Goal: Browse casually

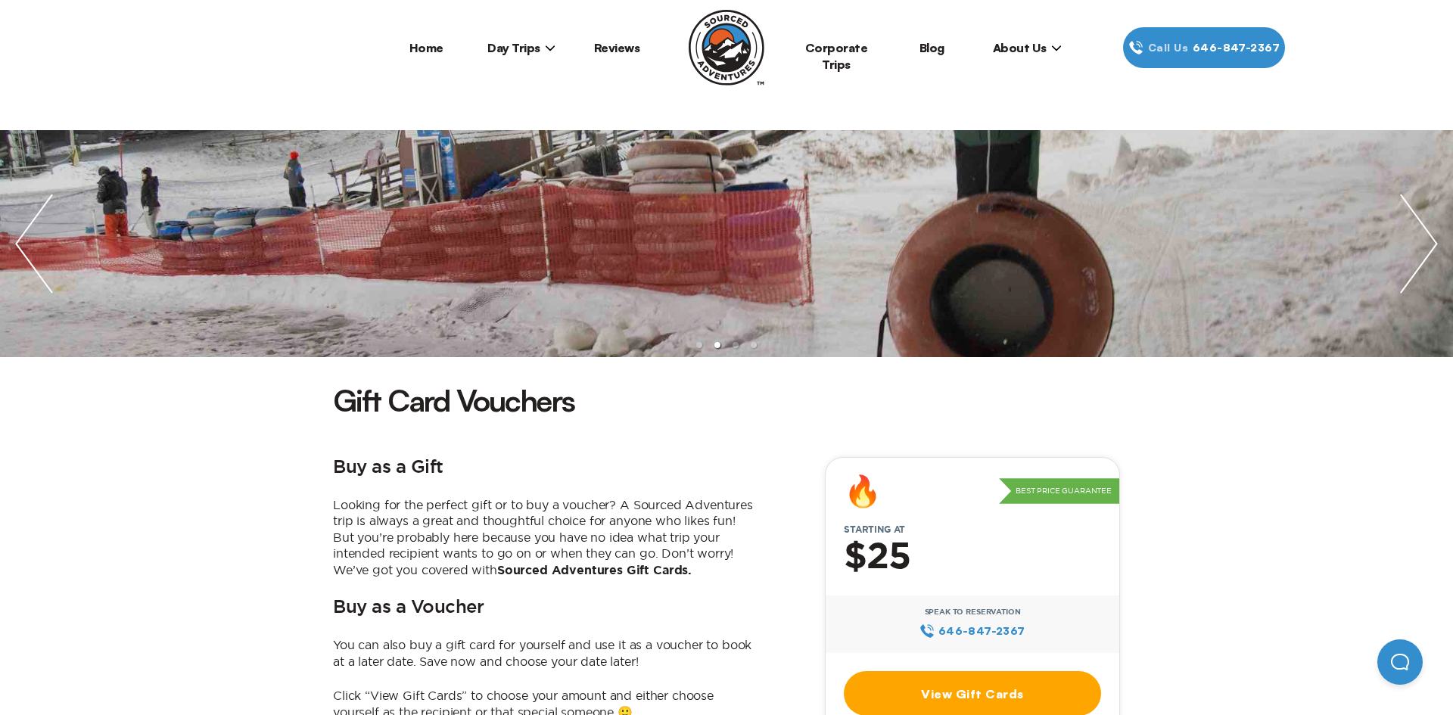
click at [721, 42] on img at bounding box center [727, 48] width 76 height 76
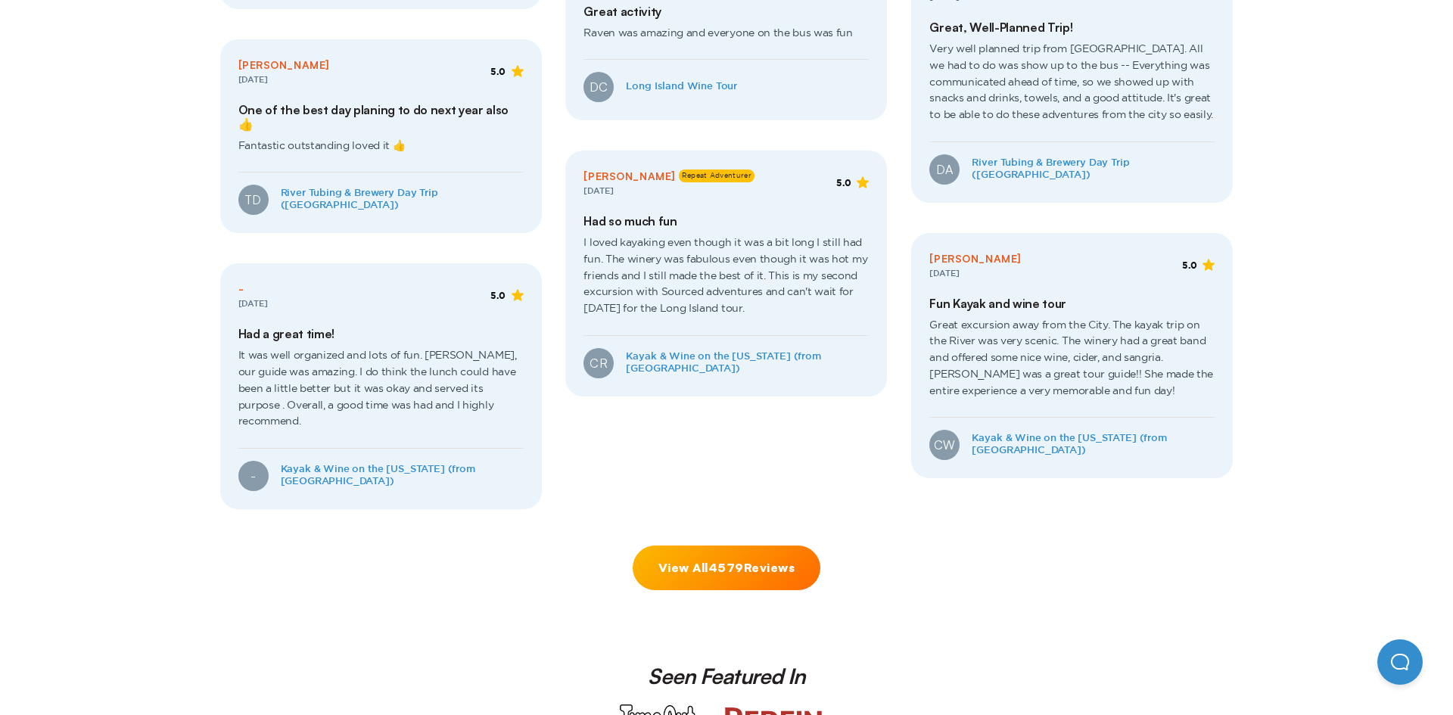
scroll to position [4004, 0]
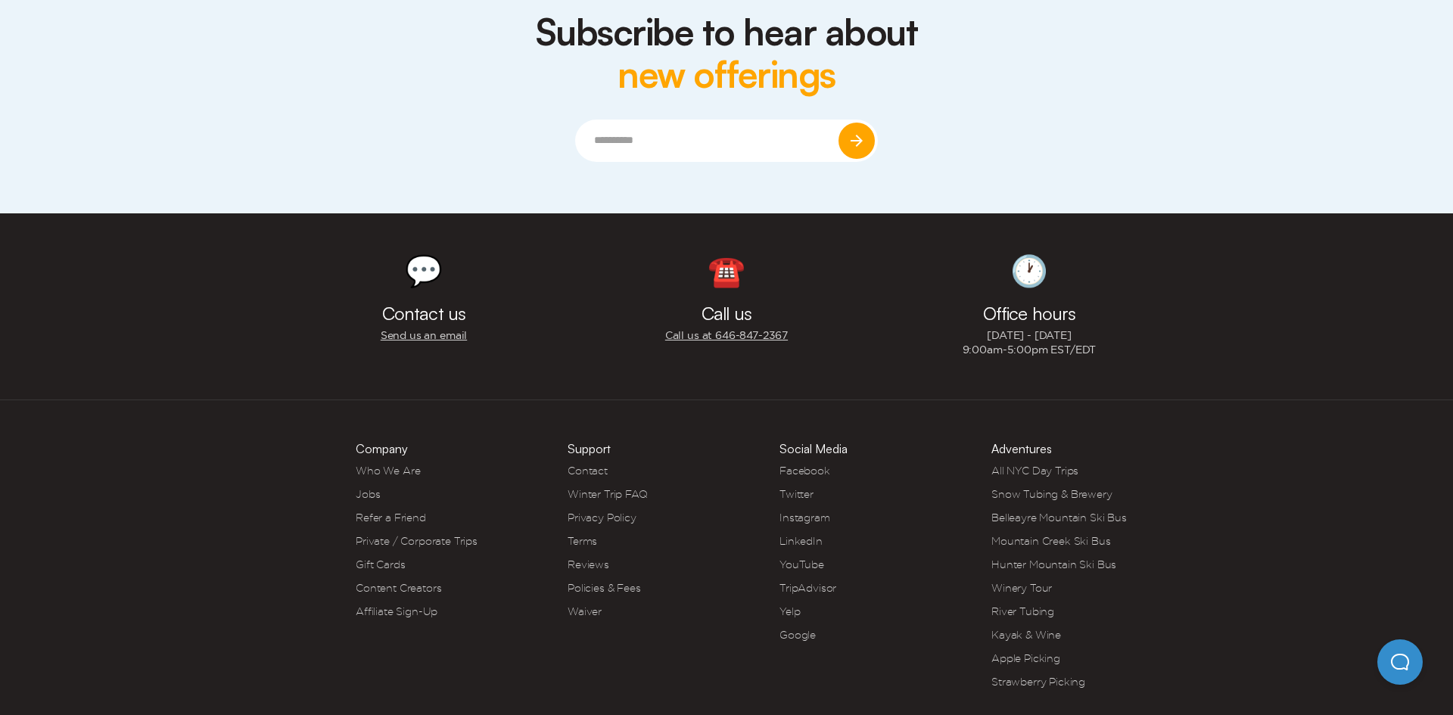
click at [376, 559] on link "Gift Cards" at bounding box center [380, 565] width 49 height 12
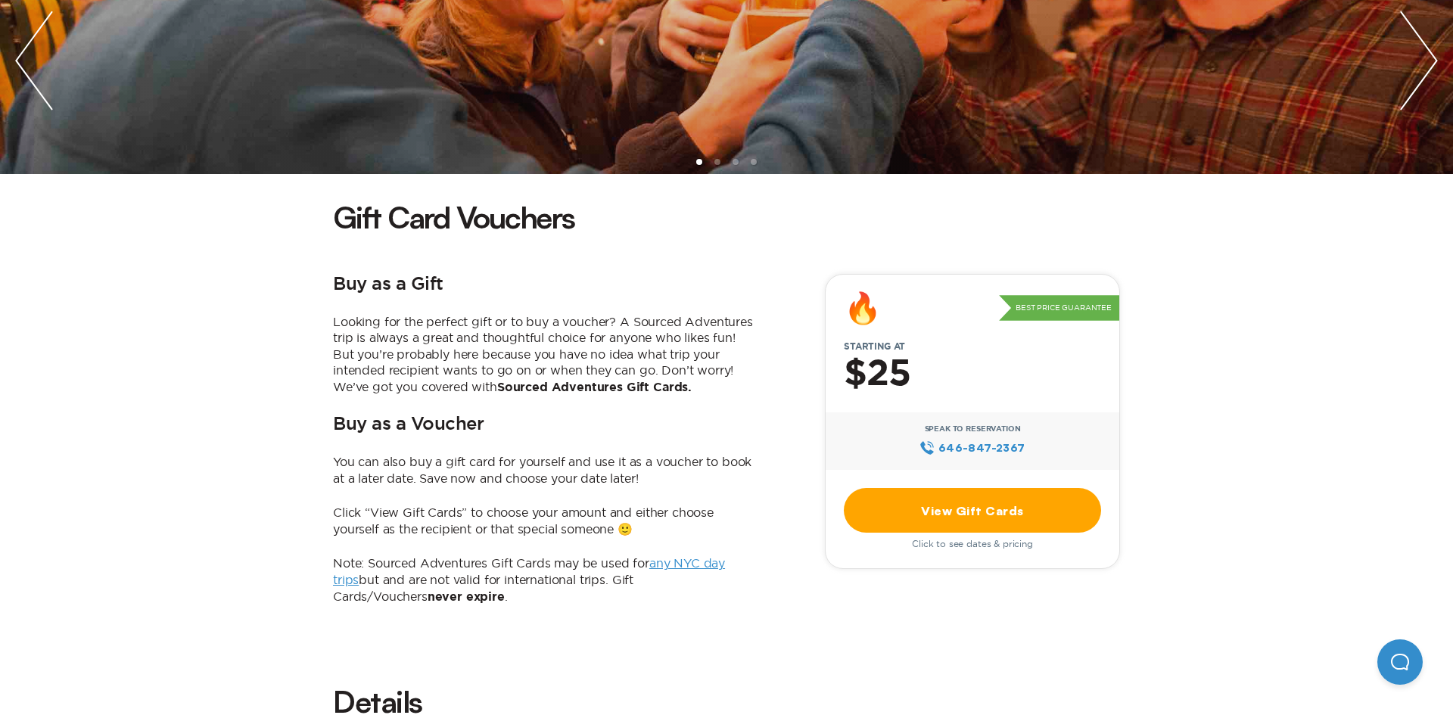
scroll to position [315, 0]
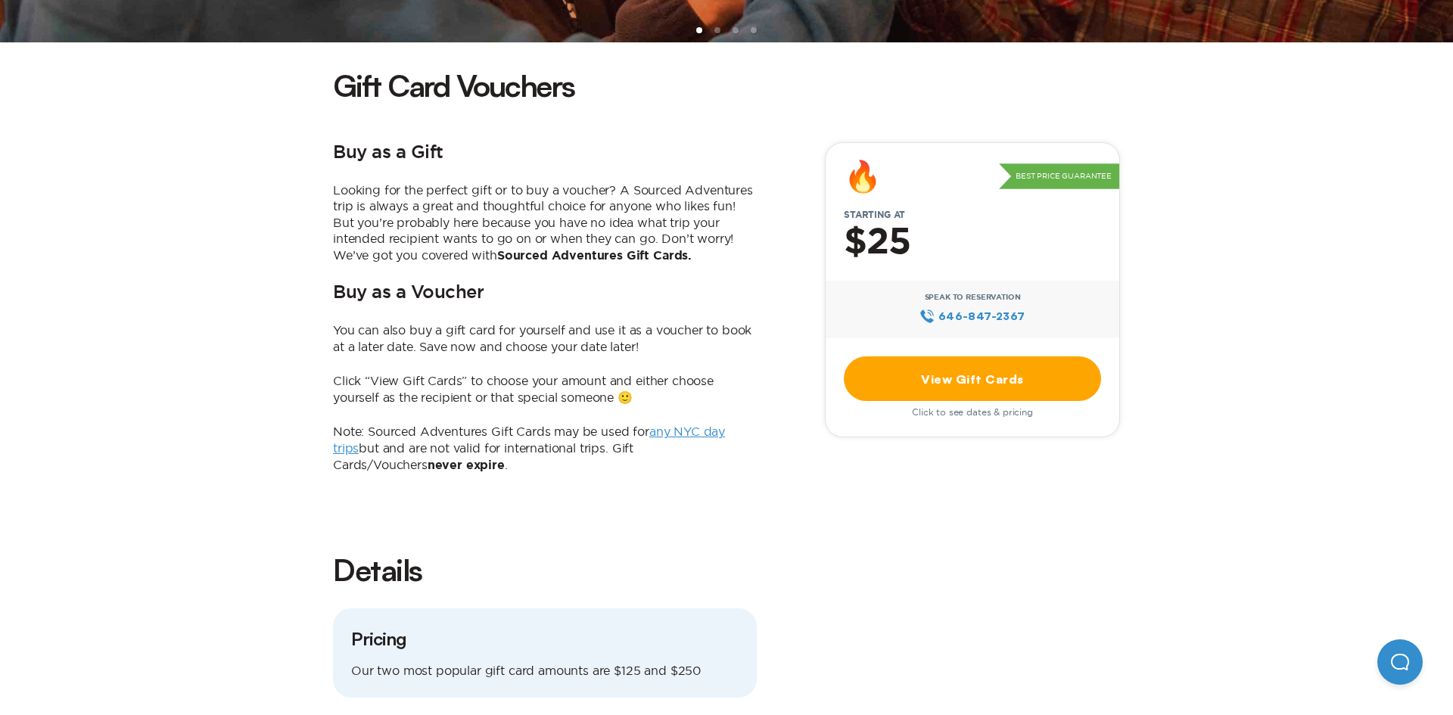
click at [975, 398] on link "View Gift Cards" at bounding box center [972, 379] width 257 height 45
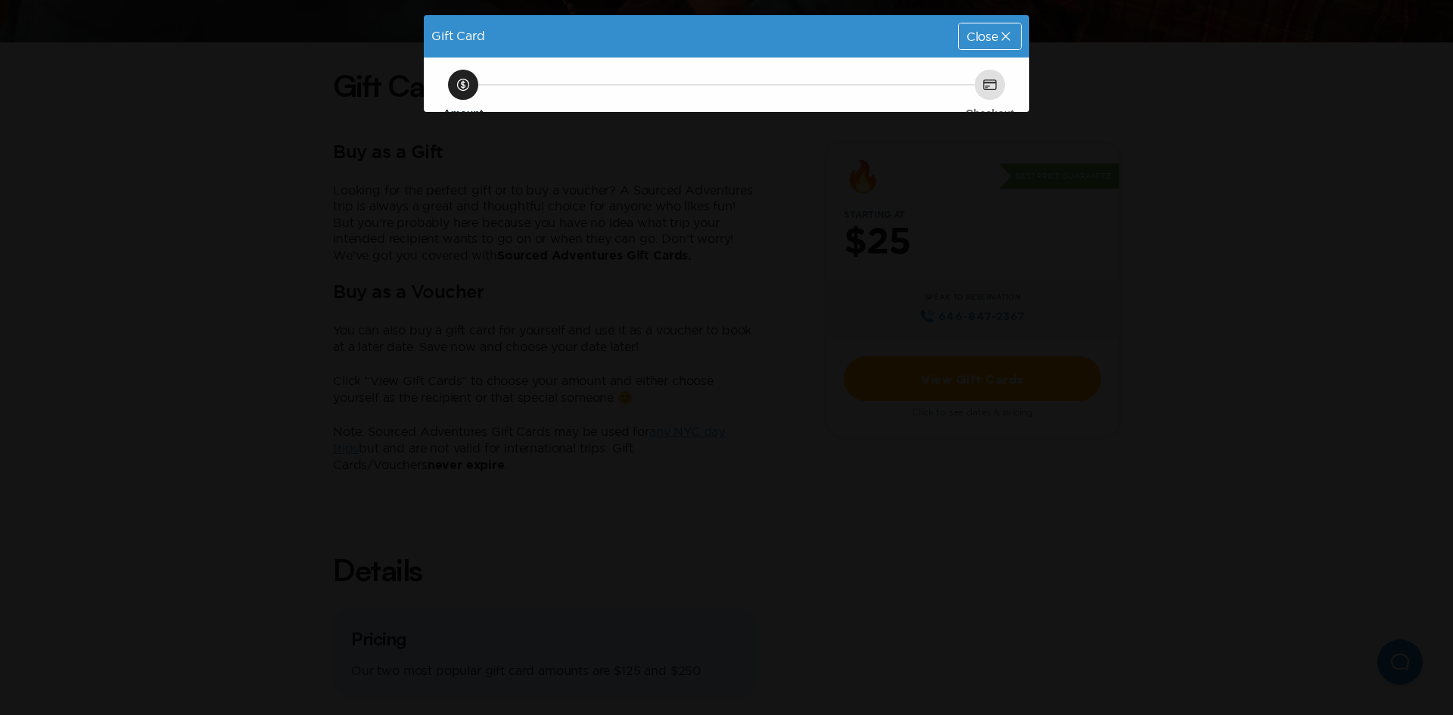
scroll to position [0, 0]
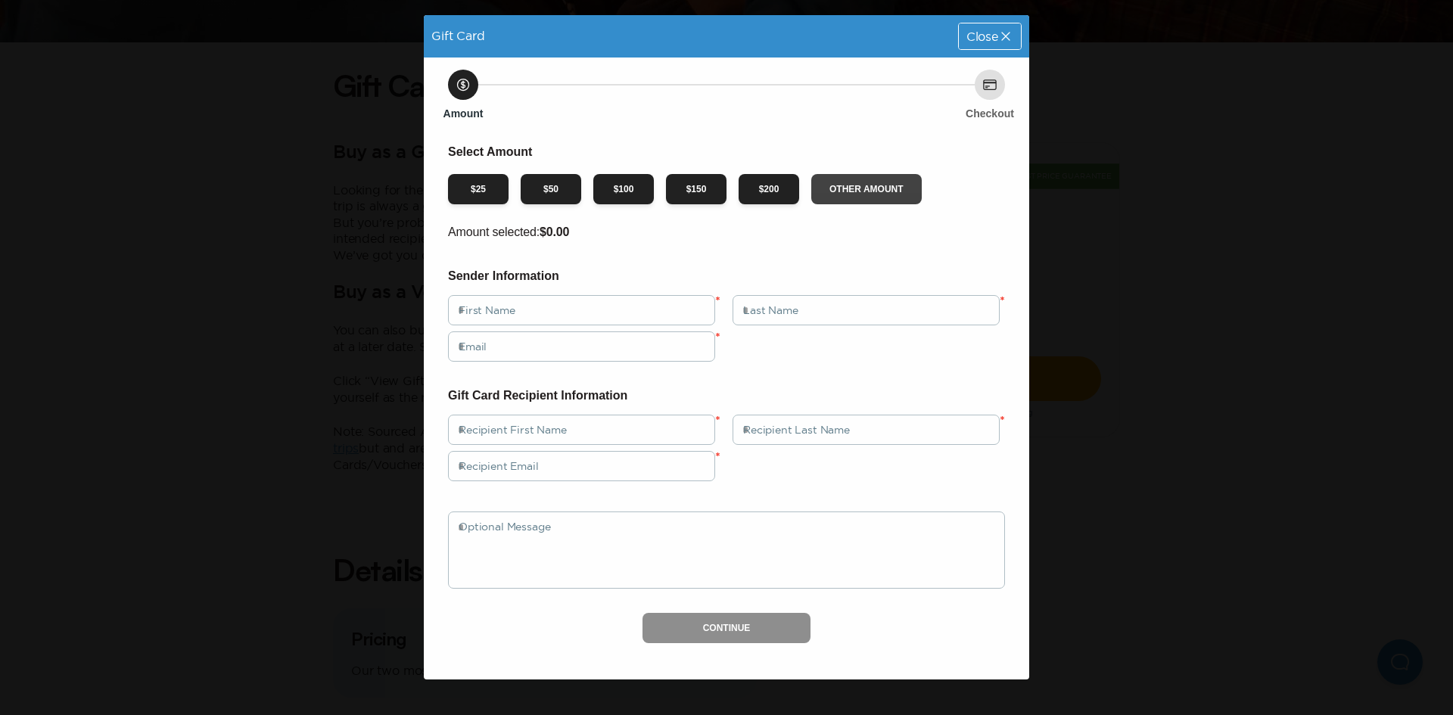
click at [870, 192] on button "Other Amount" at bounding box center [866, 189] width 111 height 30
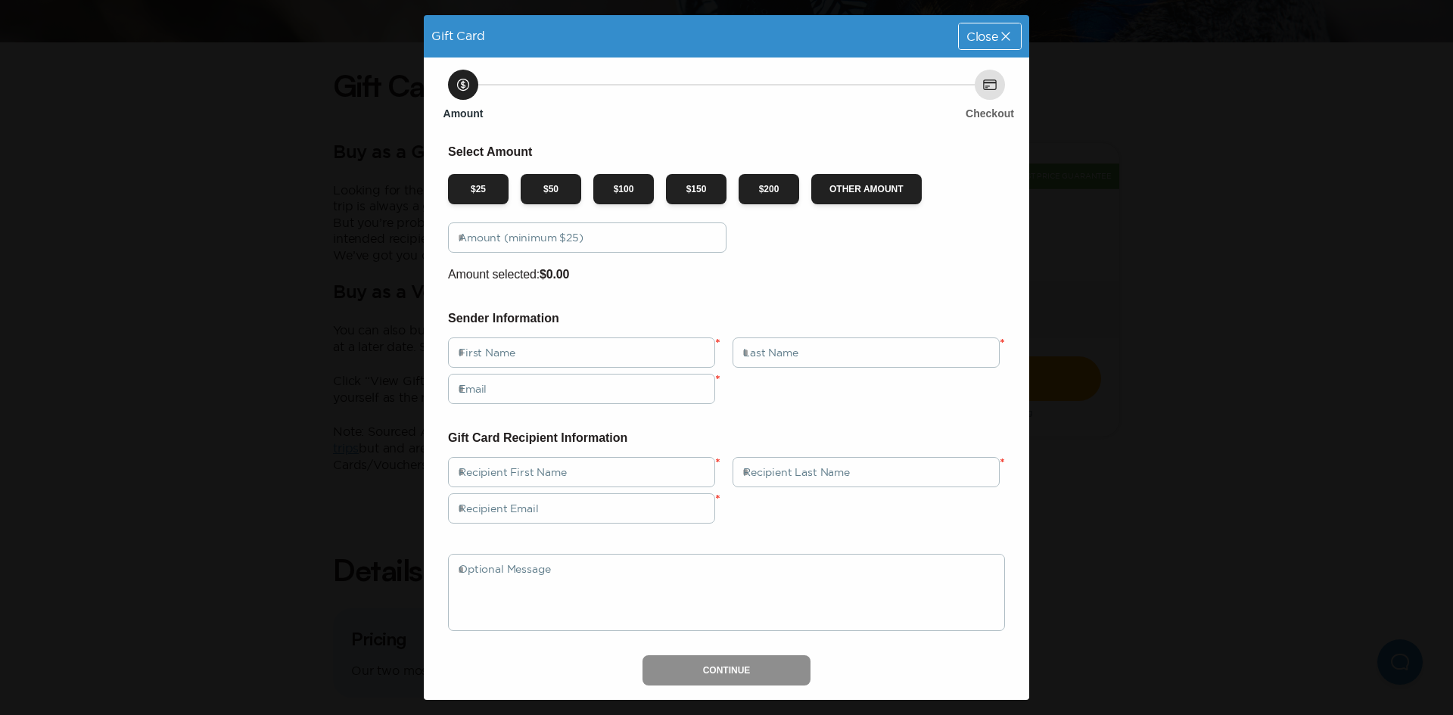
drag, startPoint x: 990, startPoint y: 48, endPoint x: 891, endPoint y: 16, distance: 104.4
click at [989, 49] on div "Close" at bounding box center [990, 36] width 64 height 27
click at [991, 42] on span "Close" at bounding box center [983, 36] width 32 height 12
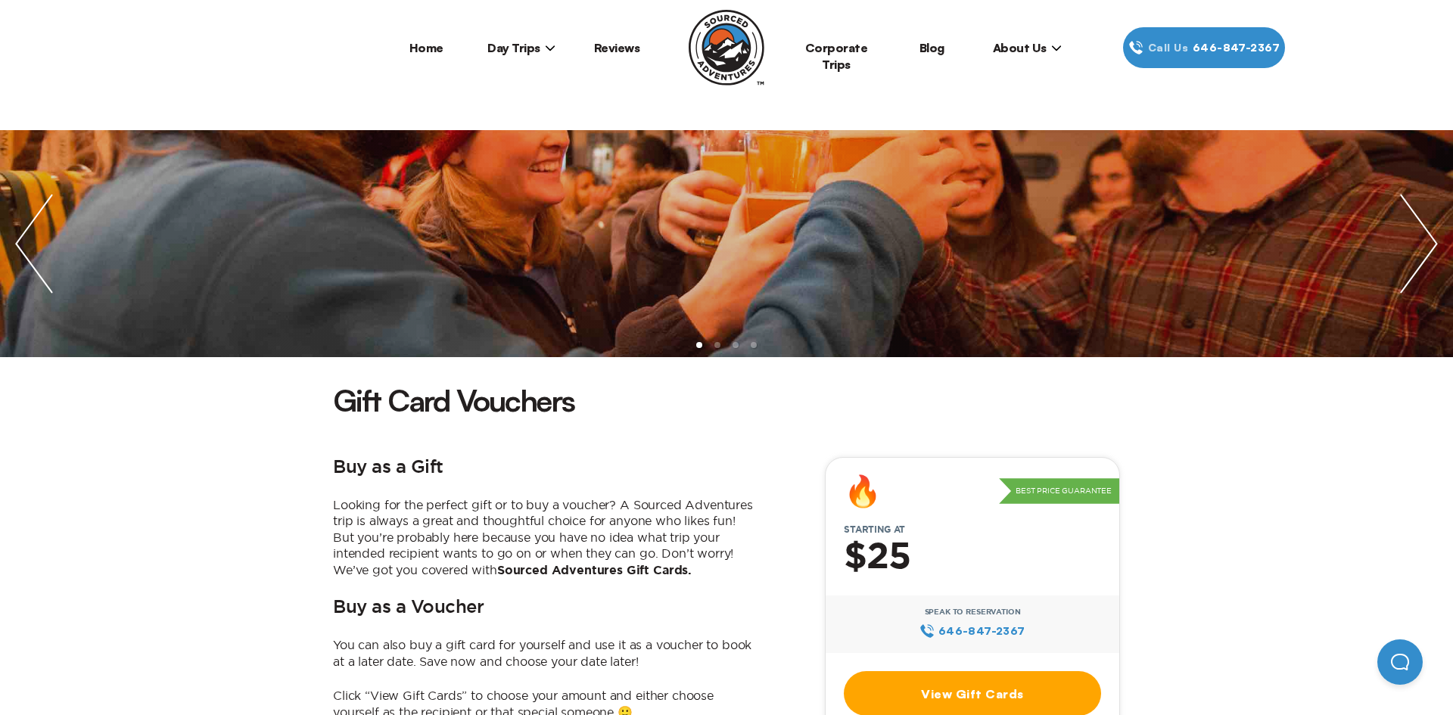
click at [1020, 45] on span "About Us" at bounding box center [1027, 47] width 69 height 15
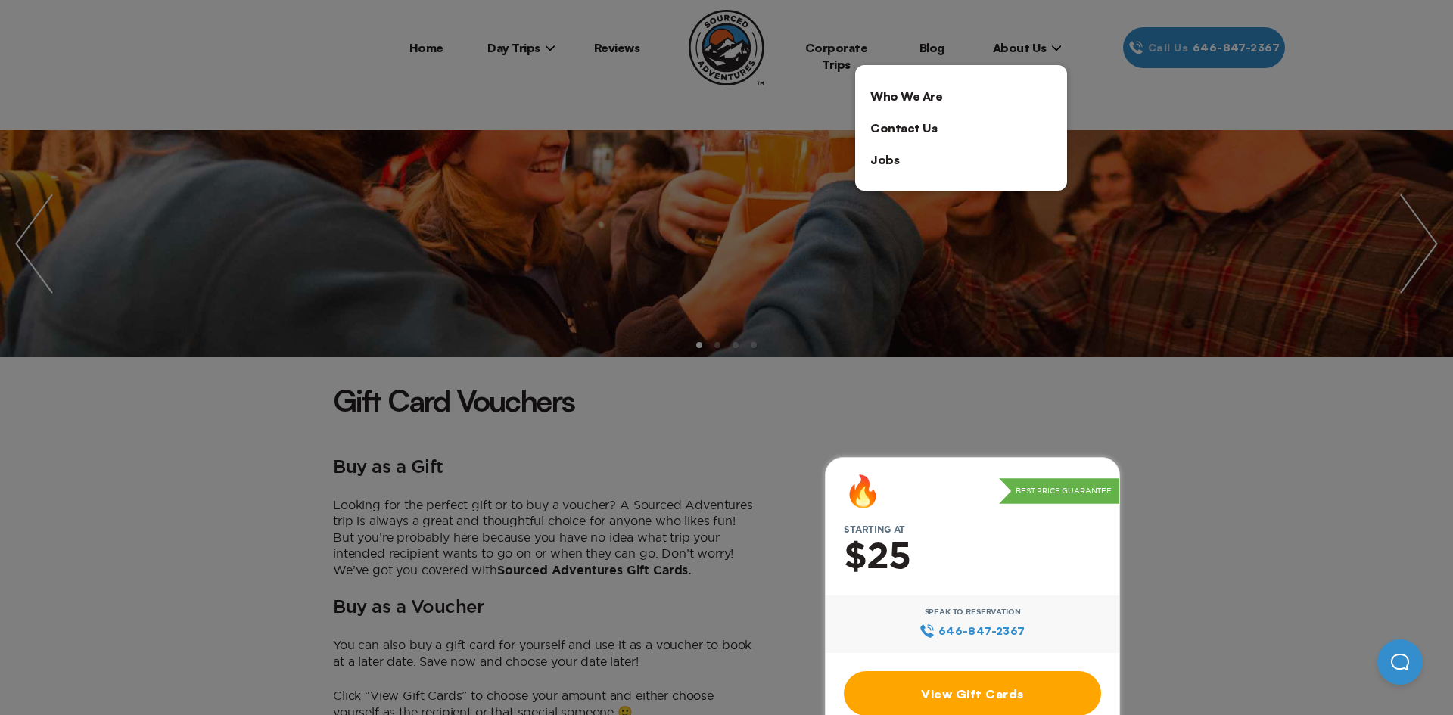
click at [911, 127] on link "Contact Us" at bounding box center [961, 128] width 212 height 32
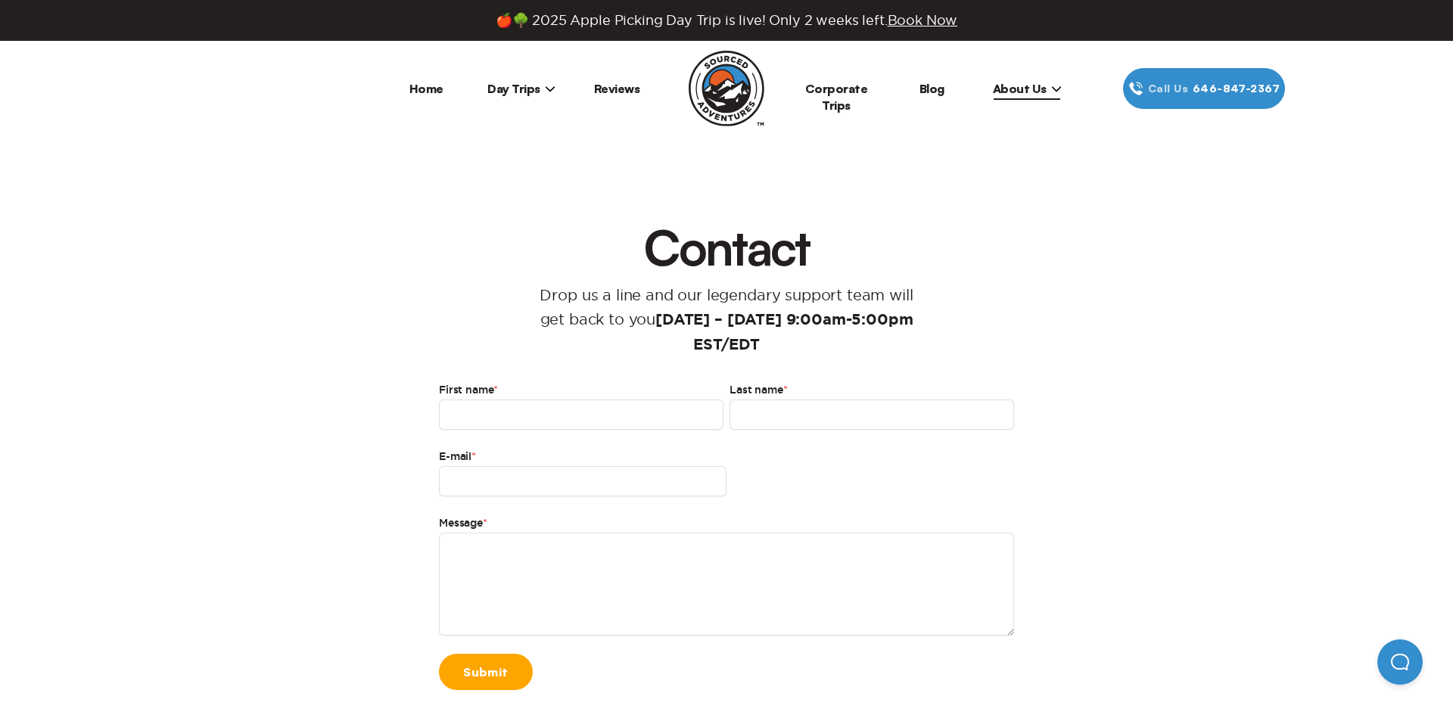
scroll to position [653, 0]
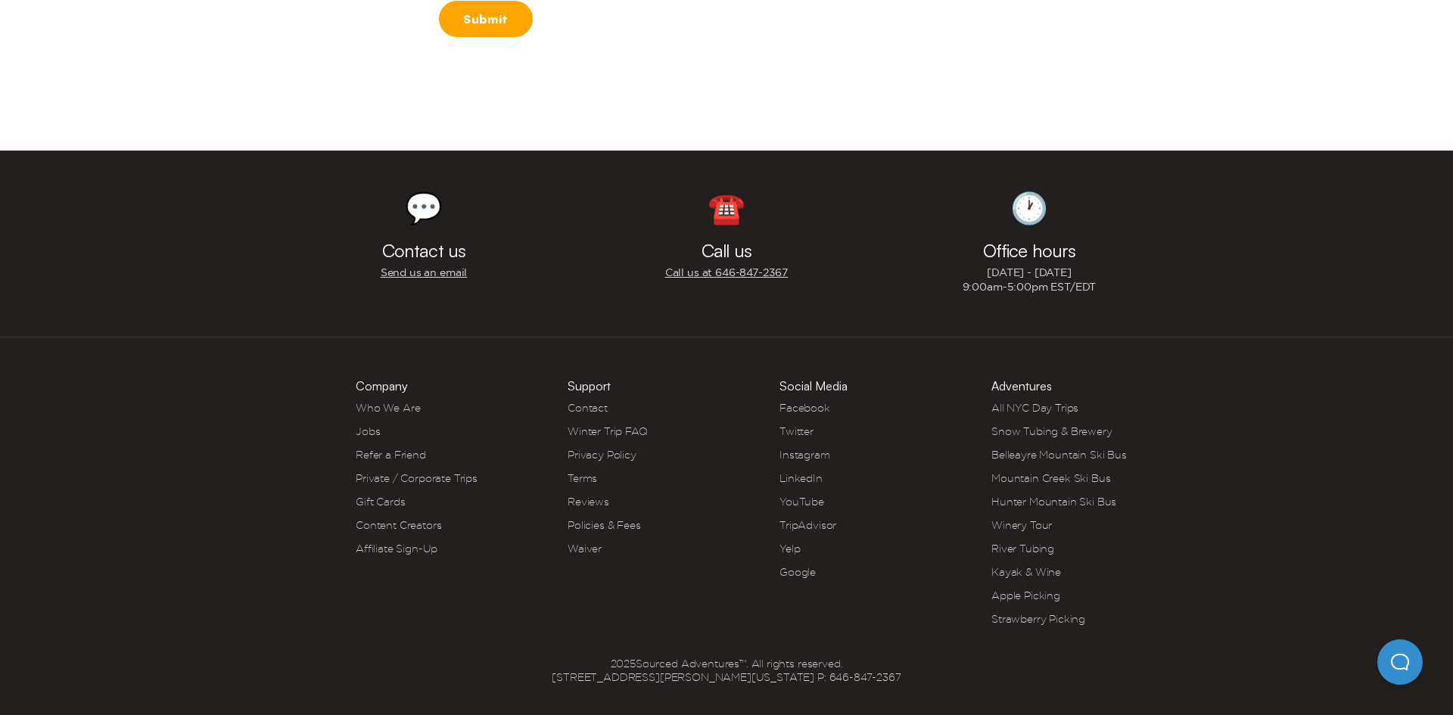
click at [414, 409] on link "Who We Are" at bounding box center [388, 408] width 64 height 12
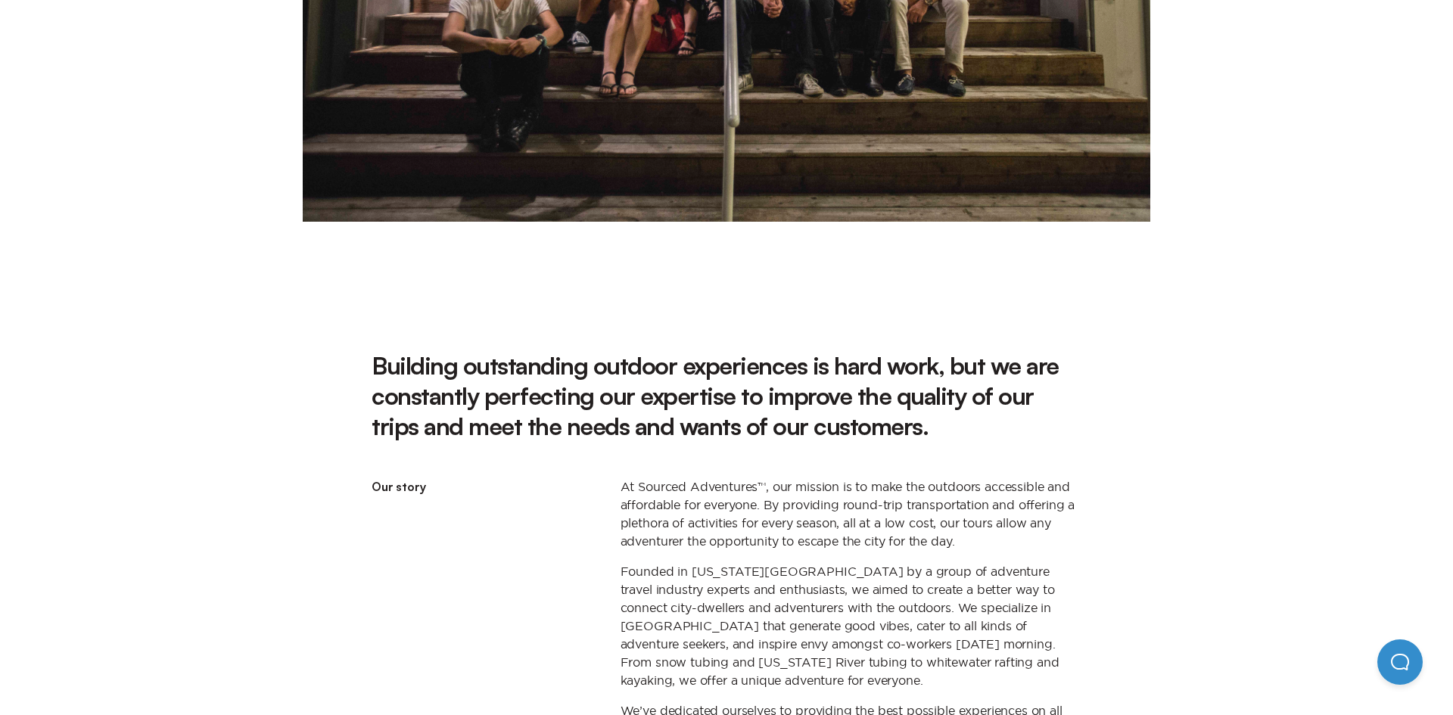
scroll to position [883, 0]
